Goal: Transaction & Acquisition: Purchase product/service

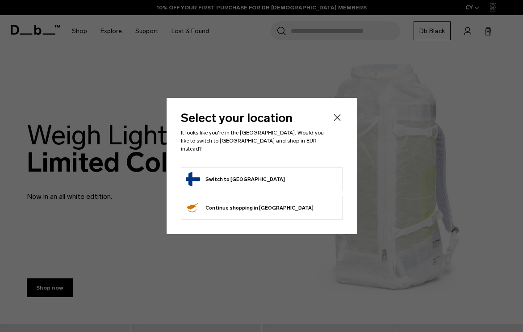
click at [276, 178] on form "Switch to [GEOGRAPHIC_DATA]" at bounding box center [262, 179] width 152 height 14
click at [338, 122] on icon "Close" at bounding box center [337, 117] width 11 height 11
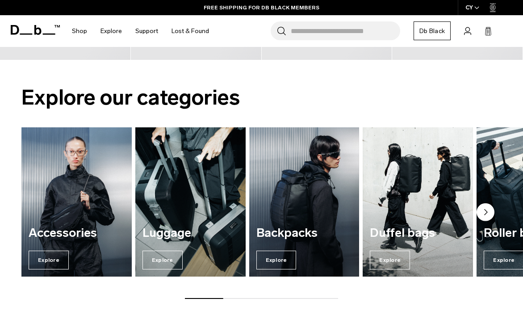
scroll to position [488, 0]
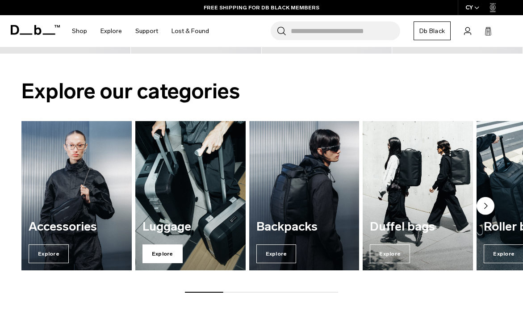
click at [168, 254] on span "Explore" at bounding box center [163, 253] width 40 height 19
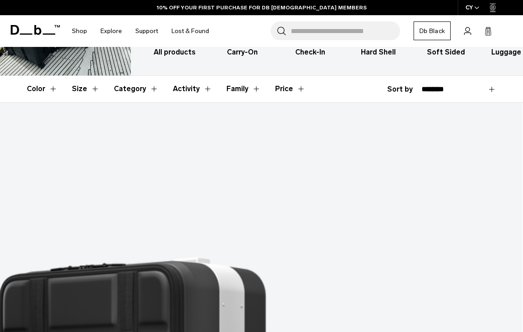
scroll to position [105, 0]
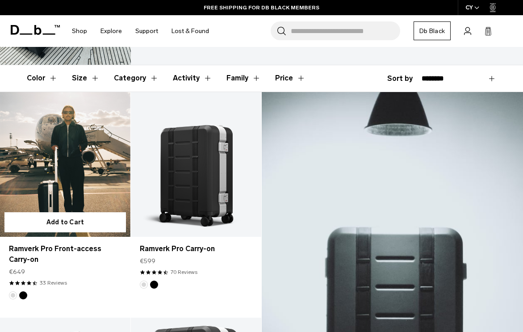
click at [39, 161] on link "Ramverk Pro Front-access Carry-on" at bounding box center [65, 164] width 131 height 145
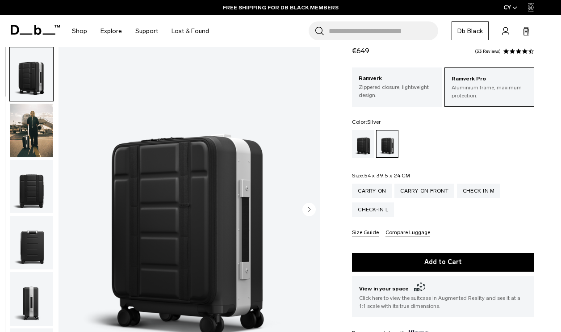
scroll to position [43, 0]
click at [17, 120] on img "button" at bounding box center [31, 131] width 43 height 54
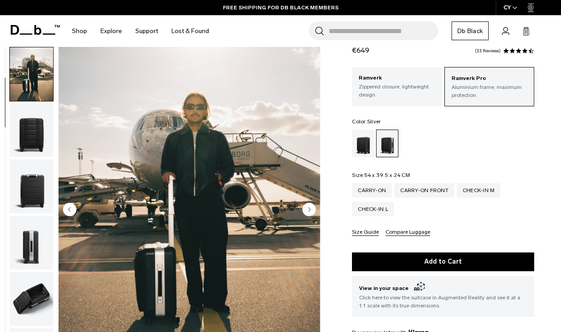
scroll to position [49, 0]
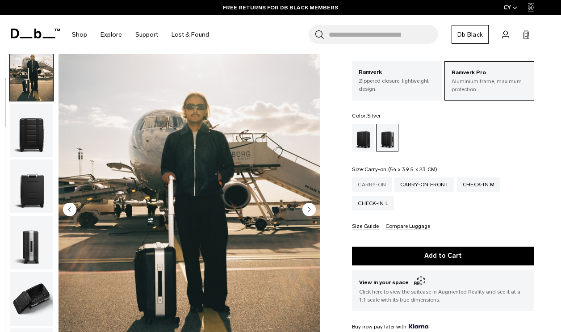
click at [372, 181] on div "Carry-on" at bounding box center [372, 184] width 40 height 14
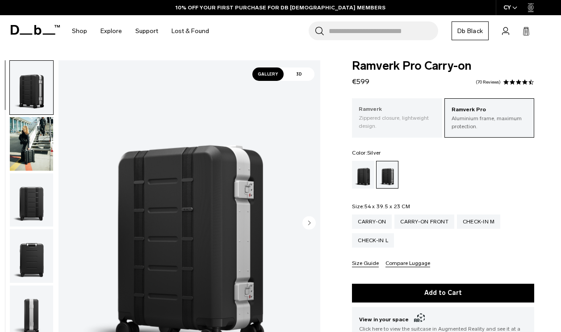
click at [410, 127] on p "Zippered closure, lightweight design." at bounding box center [397, 122] width 76 height 16
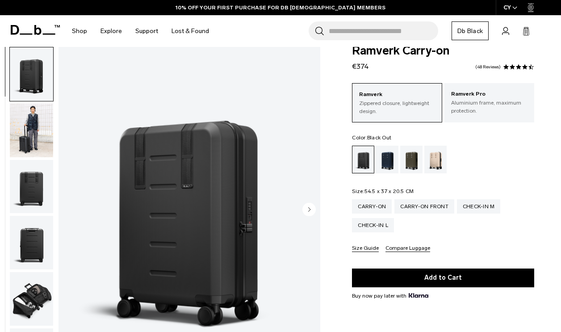
scroll to position [17, 0]
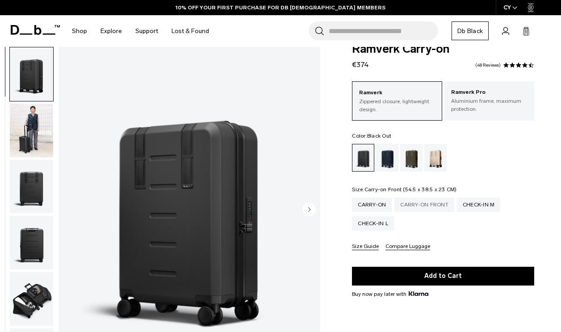
click at [423, 210] on div "Carry-on Front" at bounding box center [425, 205] width 60 height 14
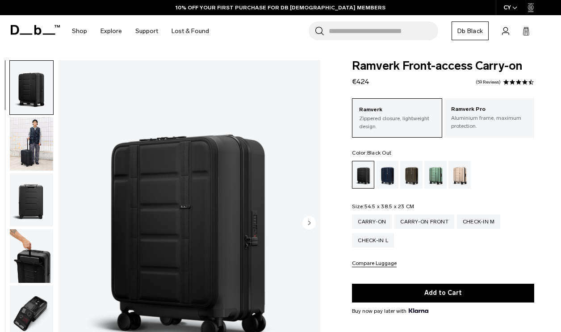
click at [28, 248] on img "button" at bounding box center [31, 256] width 43 height 54
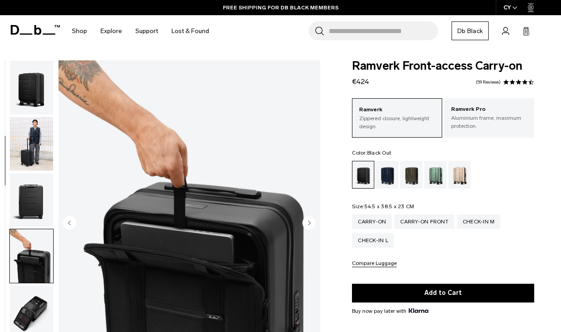
click at [39, 104] on img "button" at bounding box center [31, 88] width 43 height 54
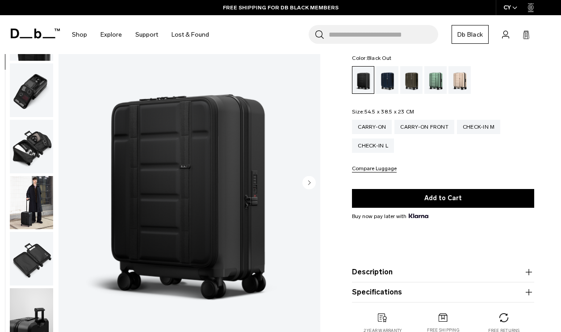
scroll to position [144, 0]
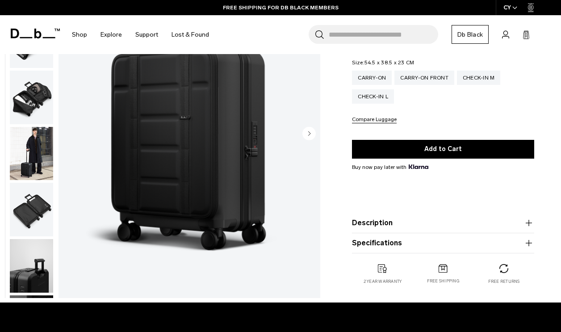
click at [305, 135] on circle "Next slide" at bounding box center [309, 132] width 13 height 13
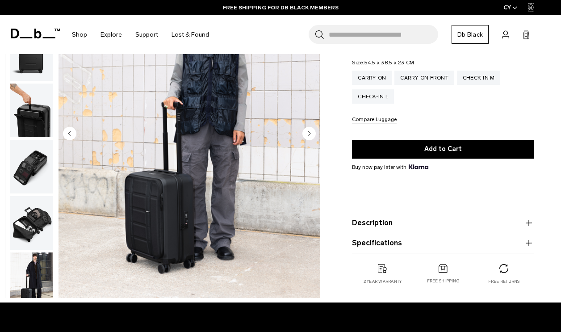
click at [305, 135] on circle "Next slide" at bounding box center [309, 132] width 13 height 13
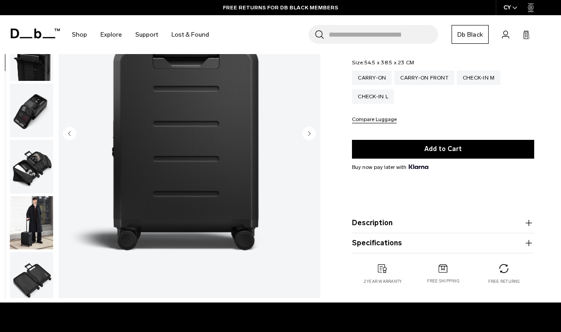
click at [305, 135] on circle "Next slide" at bounding box center [309, 132] width 13 height 13
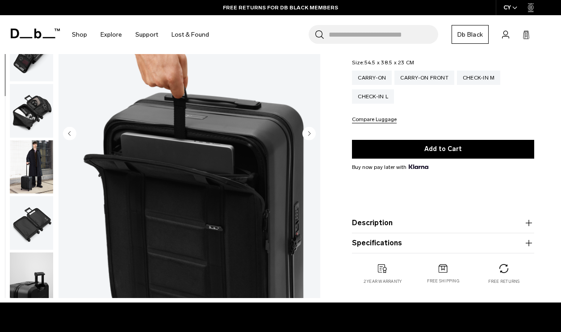
click at [305, 135] on circle "Next slide" at bounding box center [309, 132] width 13 height 13
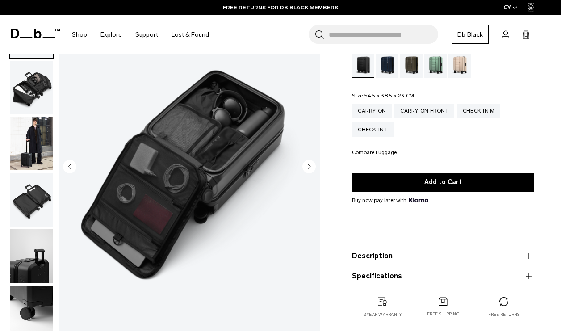
scroll to position [107, 0]
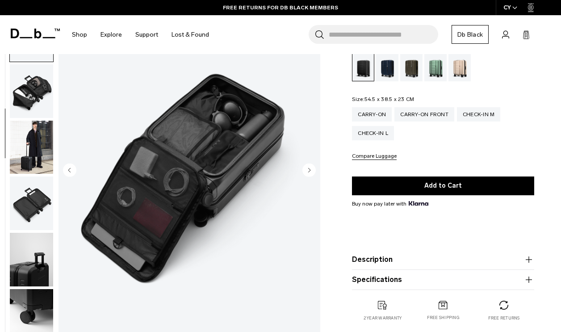
click at [307, 170] on circle "Next slide" at bounding box center [309, 169] width 13 height 13
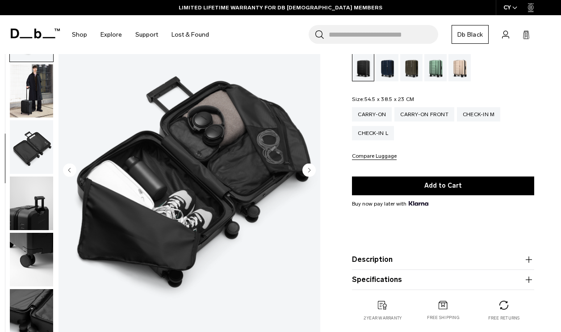
click at [307, 170] on circle "Next slide" at bounding box center [309, 169] width 13 height 13
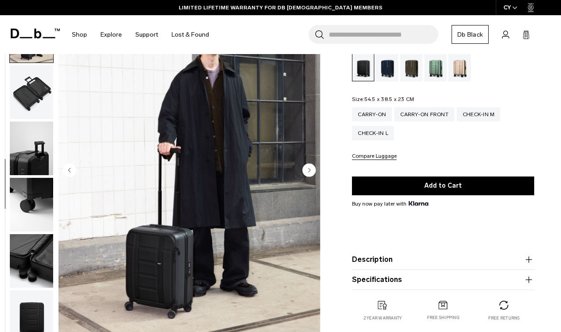
scroll to position [337, 0]
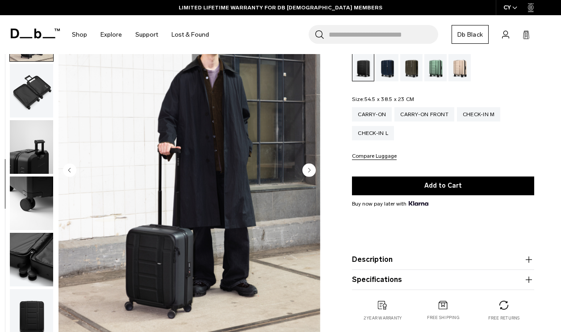
click at [415, 257] on button "Description" at bounding box center [443, 259] width 182 height 11
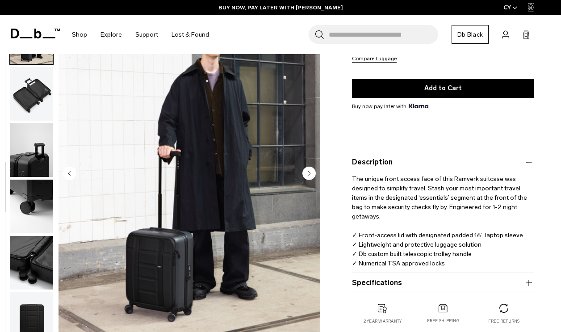
scroll to position [208, 0]
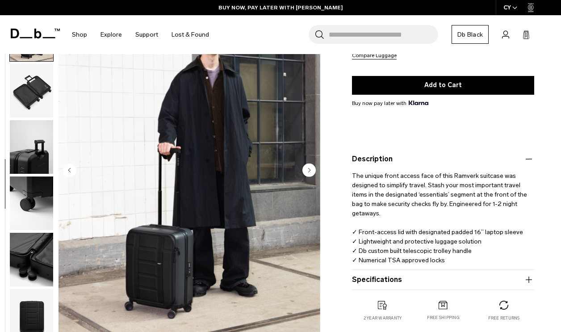
click at [430, 278] on button "Specifications" at bounding box center [443, 279] width 182 height 11
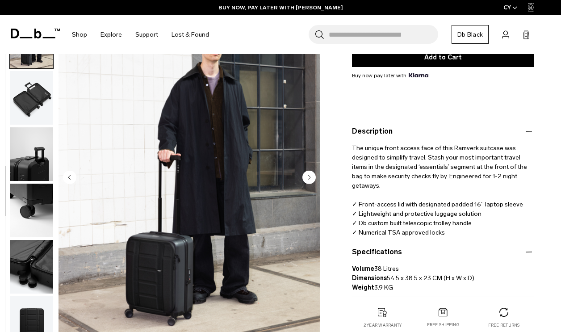
scroll to position [237, 0]
